Goal: Task Accomplishment & Management: Complete application form

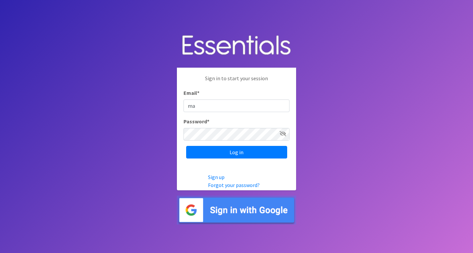
type input "[EMAIL_ADDRESS][US_STATE][DOMAIN_NAME]"
click at [284, 132] on icon at bounding box center [283, 133] width 7 height 5
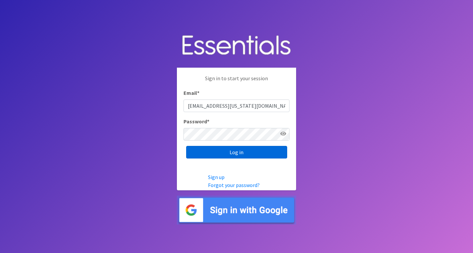
click at [242, 154] on input "Log in" at bounding box center [236, 152] width 101 height 13
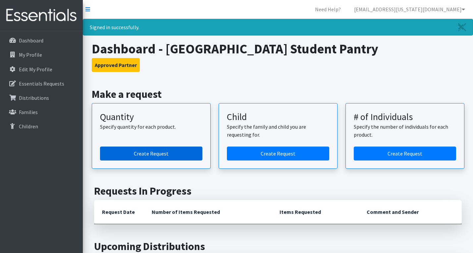
click at [147, 151] on link "Create Request" at bounding box center [151, 153] width 102 height 14
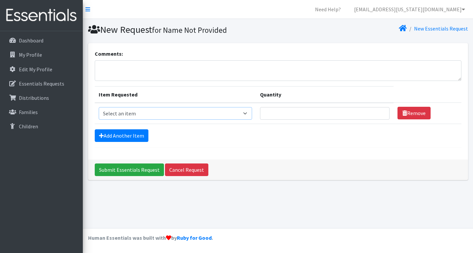
click at [246, 112] on select "Select an item Kids (Newborn) Kids (Preemie)** Limited Kids (Size 1) Kids (Size…" at bounding box center [175, 113] width 153 height 13
select select "1825"
click at [99, 107] on select "Select an item Kids (Newborn) Kids (Preemie)** Limited Kids (Size 1) Kids (Size…" at bounding box center [175, 113] width 153 height 13
click at [375, 113] on input "1" at bounding box center [324, 113] width 129 height 13
click at [375, 113] on input "2" at bounding box center [324, 113] width 129 height 13
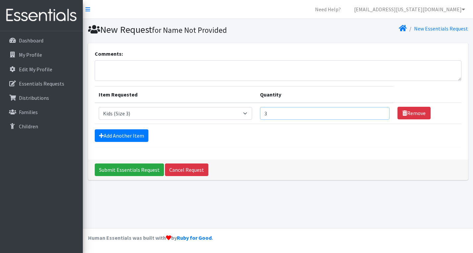
type input "3"
click at [375, 113] on input "3" at bounding box center [324, 113] width 129 height 13
click at [113, 139] on link "Add Another Item" at bounding box center [122, 135] width 54 height 13
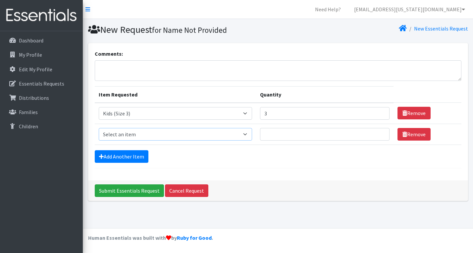
click at [252, 133] on select "Select an item Kids (Newborn) Kids (Preemie)** Limited Kids (Size 1) Kids (Size…" at bounding box center [175, 134] width 153 height 13
select select "1828"
click at [99, 128] on select "Select an item Kids (Newborn) Kids (Preemie)** Limited Kids (Size 1) Kids (Size…" at bounding box center [175, 134] width 153 height 13
click at [376, 132] on input "1" at bounding box center [324, 134] width 129 height 13
click at [376, 132] on input "2" at bounding box center [324, 134] width 129 height 13
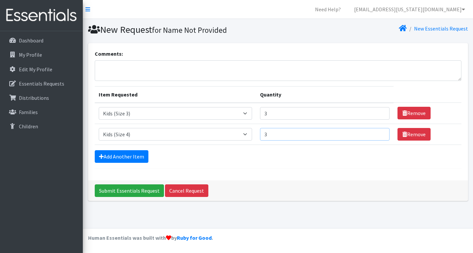
click at [376, 132] on input "3" at bounding box center [324, 134] width 129 height 13
click at [376, 132] on input "4" at bounding box center [324, 134] width 129 height 13
click at [376, 132] on input "5" at bounding box center [324, 134] width 129 height 13
click at [376, 132] on input "6" at bounding box center [324, 134] width 129 height 13
click at [376, 132] on input "7" at bounding box center [324, 134] width 129 height 13
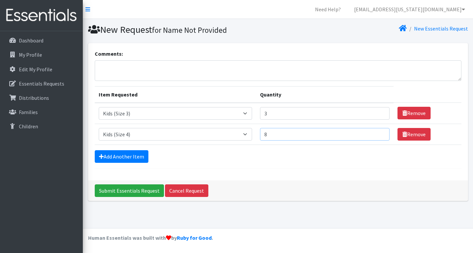
type input "8"
click at [376, 132] on input "8" at bounding box center [324, 134] width 129 height 13
click at [144, 156] on link "Add Another Item" at bounding box center [122, 156] width 54 height 13
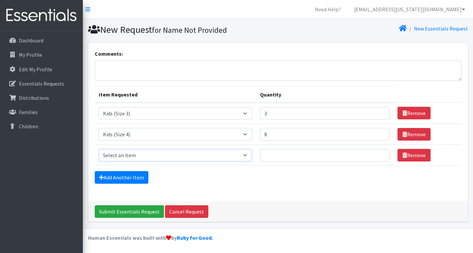
click at [243, 158] on select "Select an item Kids (Newborn) Kids (Preemie)** Limited Kids (Size 1) Kids (Size…" at bounding box center [175, 155] width 153 height 13
select select "1832"
click at [99, 149] on select "Select an item Kids (Newborn) Kids (Preemie)** Limited Kids (Size 1) Kids (Size…" at bounding box center [175, 155] width 153 height 13
click at [302, 154] on input "Quantity" at bounding box center [324, 155] width 129 height 13
click at [377, 152] on input "1" at bounding box center [324, 155] width 129 height 13
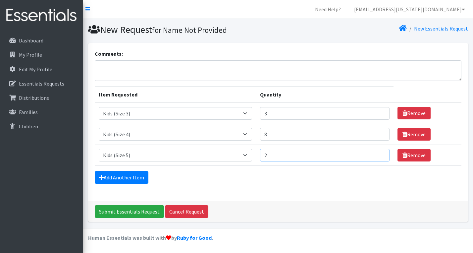
click at [377, 152] on input "2" at bounding box center [324, 155] width 129 height 13
click at [377, 152] on input "3" at bounding box center [324, 155] width 129 height 13
click at [377, 152] on input "4" at bounding box center [324, 155] width 129 height 13
click at [377, 152] on input "5" at bounding box center [324, 155] width 129 height 13
click at [377, 152] on input "6" at bounding box center [324, 155] width 129 height 13
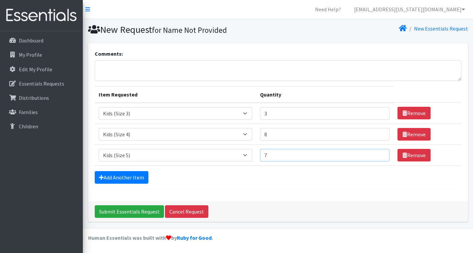
click at [377, 152] on input "7" at bounding box center [324, 155] width 129 height 13
type input "8"
click at [377, 152] on input "8" at bounding box center [324, 155] width 129 height 13
type input "4"
click at [377, 111] on input "4" at bounding box center [324, 113] width 129 height 13
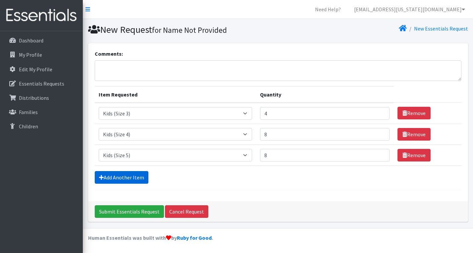
click at [105, 176] on link "Add Another Item" at bounding box center [122, 177] width 54 height 13
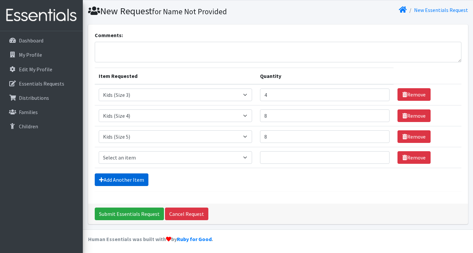
scroll to position [20, 0]
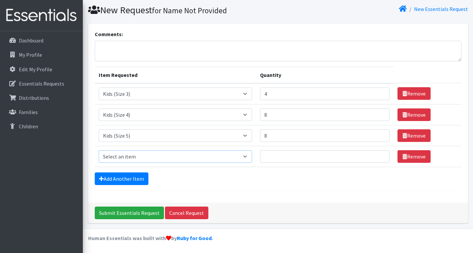
click at [252, 157] on select "Select an item Kids (Newborn) Kids (Preemie)** Limited Kids (Size 1) Kids (Size…" at bounding box center [175, 156] width 153 height 13
select select "1833"
click at [99, 150] on select "Select an item Kids (Newborn) Kids (Preemie)** Limited Kids (Size 1) Kids (Size…" at bounding box center [175, 156] width 153 height 13
click at [377, 155] on input "1" at bounding box center [324, 156] width 129 height 13
click at [377, 155] on input "2" at bounding box center [324, 156] width 129 height 13
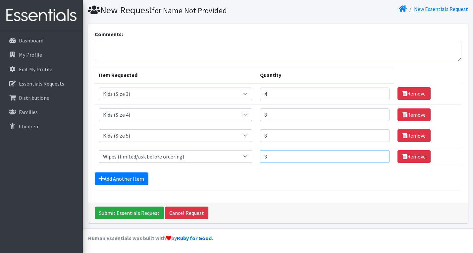
click at [377, 155] on input "3" at bounding box center [324, 156] width 129 height 13
click at [377, 155] on input "4" at bounding box center [324, 156] width 129 height 13
click at [377, 155] on input "5" at bounding box center [324, 156] width 129 height 13
type input "6"
click at [377, 155] on input "6" at bounding box center [324, 156] width 129 height 13
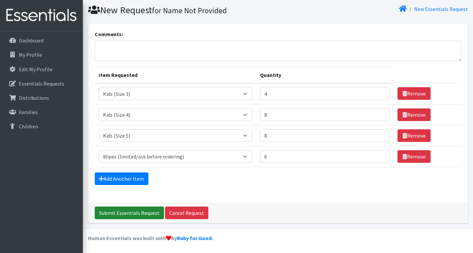
click at [127, 212] on input "Submit Essentials Request" at bounding box center [129, 212] width 69 height 13
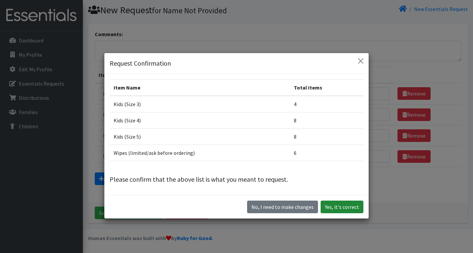
click at [332, 207] on button "Yes, it's correct" at bounding box center [342, 206] width 43 height 13
